Goal: Entertainment & Leisure: Browse casually

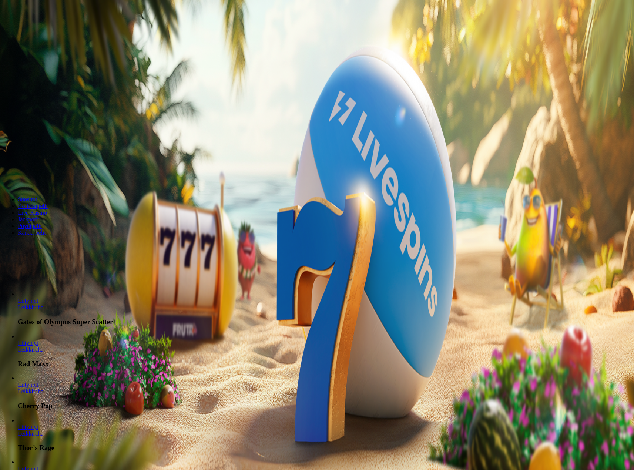
click at [47, 30] on span "Kirjaudu" at bounding box center [51, 27] width 18 height 6
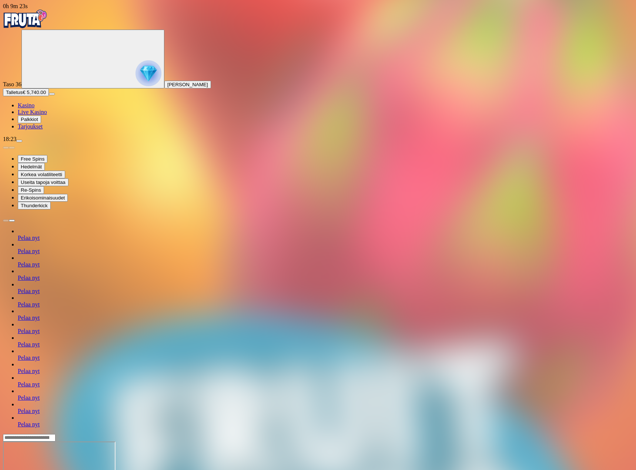
click at [42, 18] on img "Primary" at bounding box center [25, 19] width 44 height 19
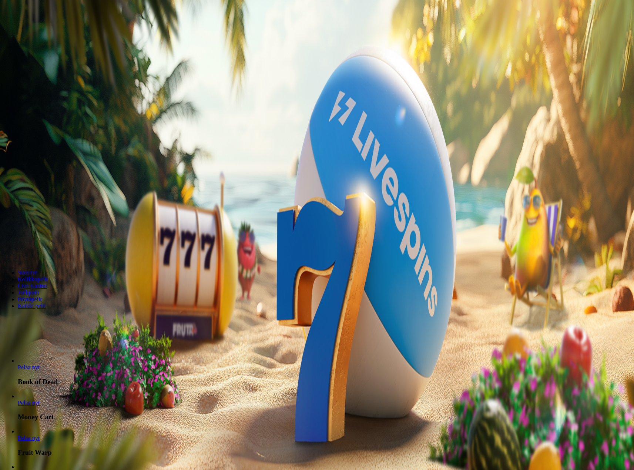
click at [19, 141] on span "menu icon" at bounding box center [19, 141] width 0 height 0
click at [34, 320] on span "Kirjaudu ulos" at bounding box center [20, 323] width 29 height 6
